Goal: Find specific page/section: Find specific page/section

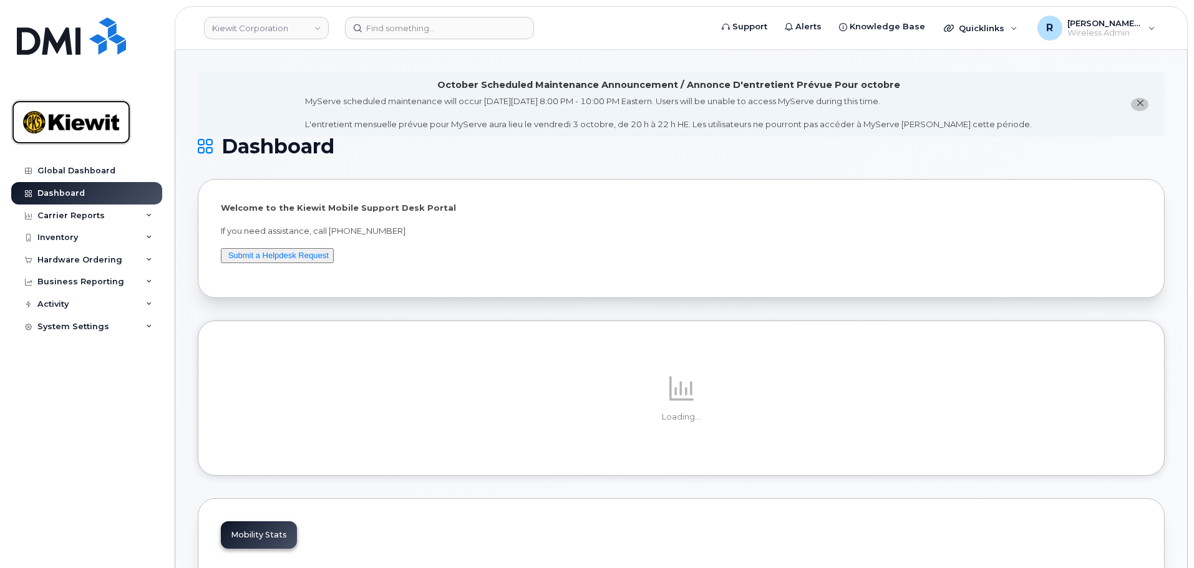
click at [80, 126] on img at bounding box center [71, 122] width 96 height 36
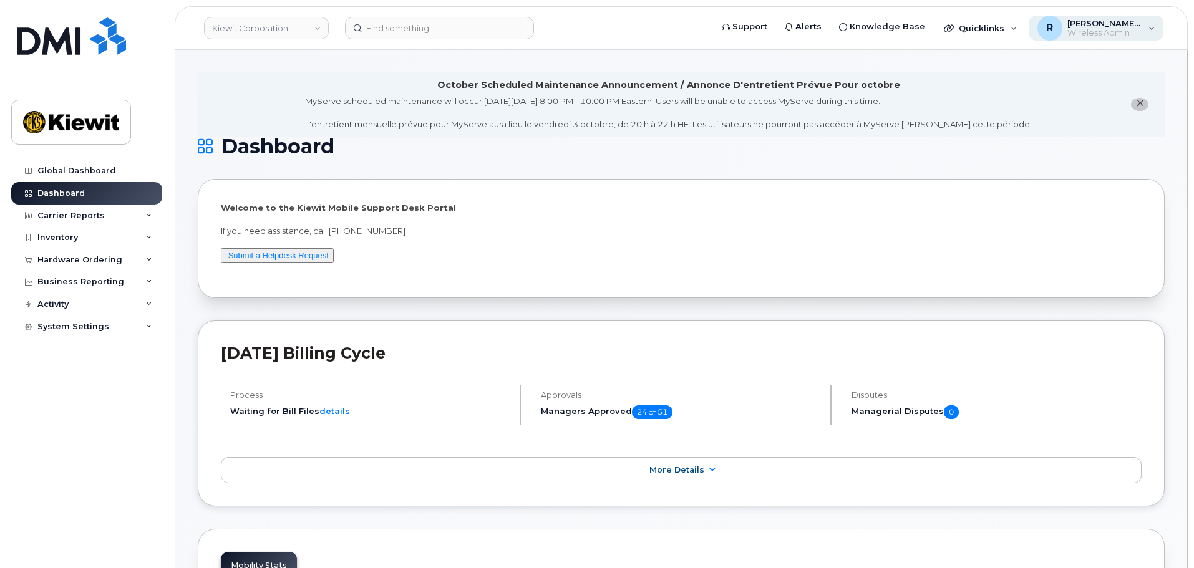
click at [1151, 35] on div "R Rachel.Vanfleet Wireless Admin" at bounding box center [1095, 28] width 135 height 25
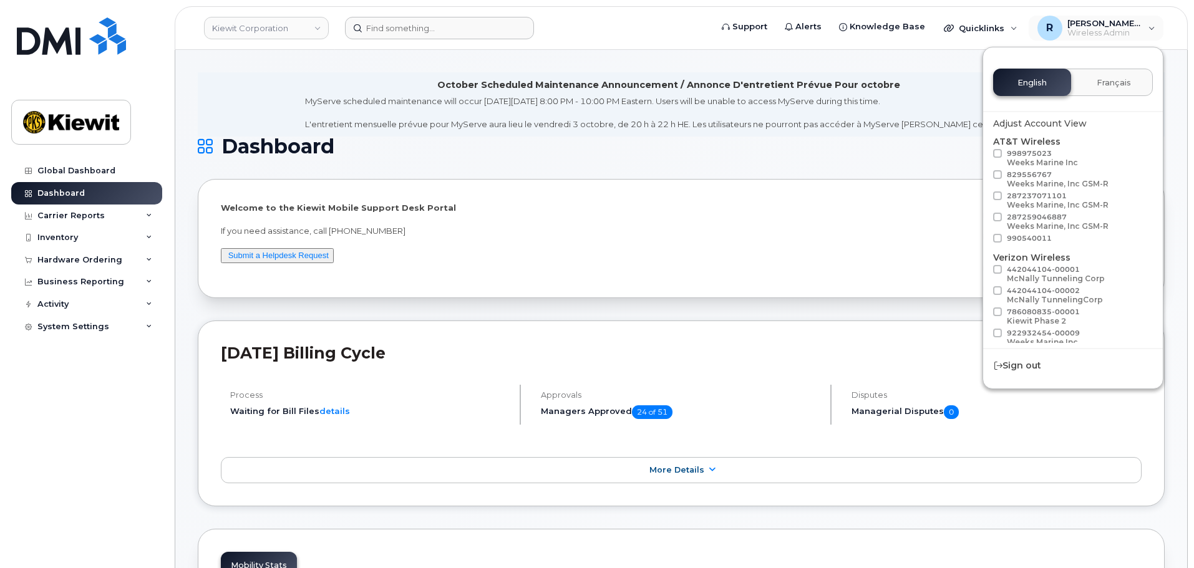
click at [586, 21] on form at bounding box center [524, 28] width 358 height 22
